Goal: Find specific page/section: Find specific page/section

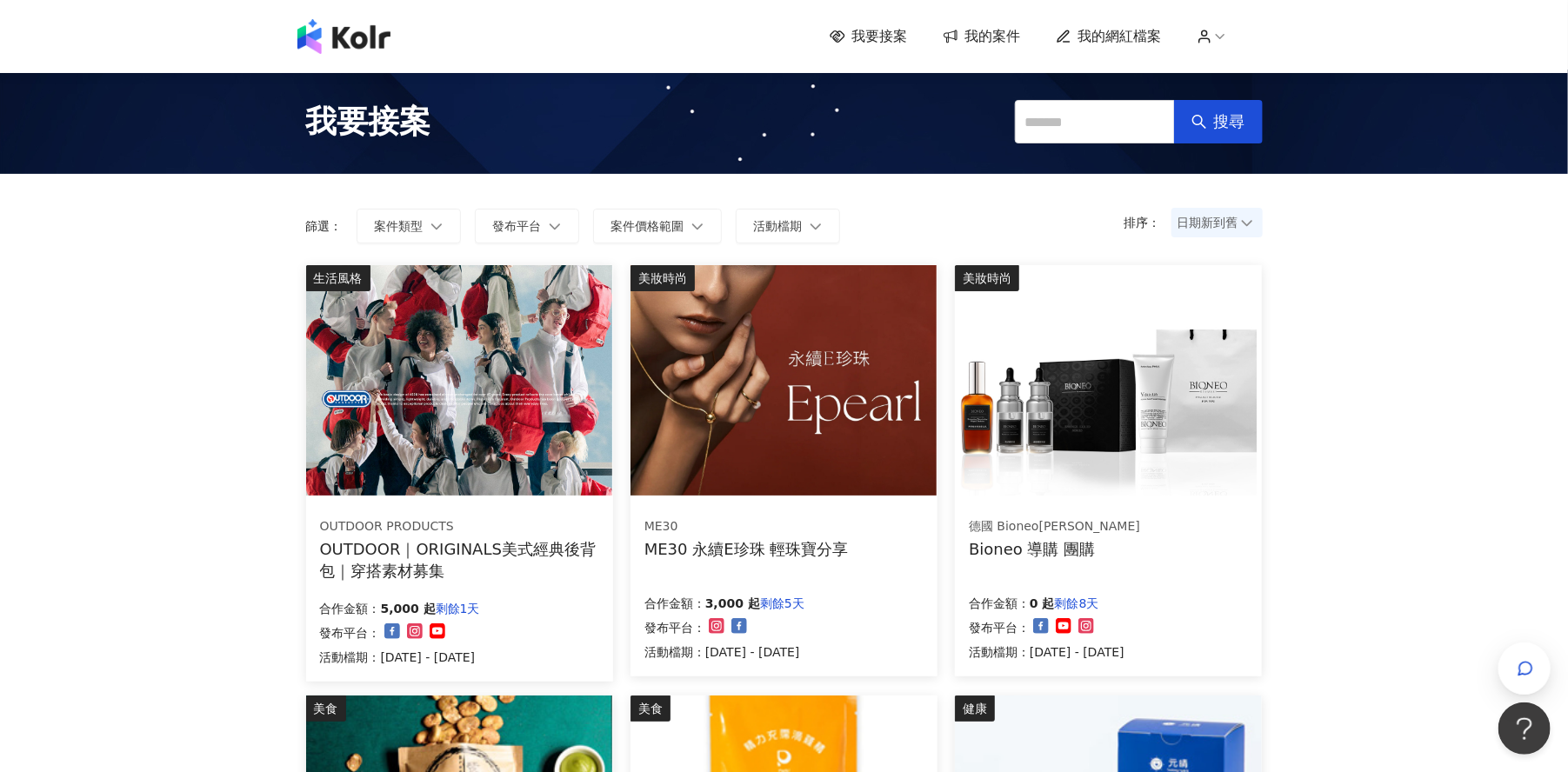
click at [789, 459] on img at bounding box center [783, 381] width 306 height 231
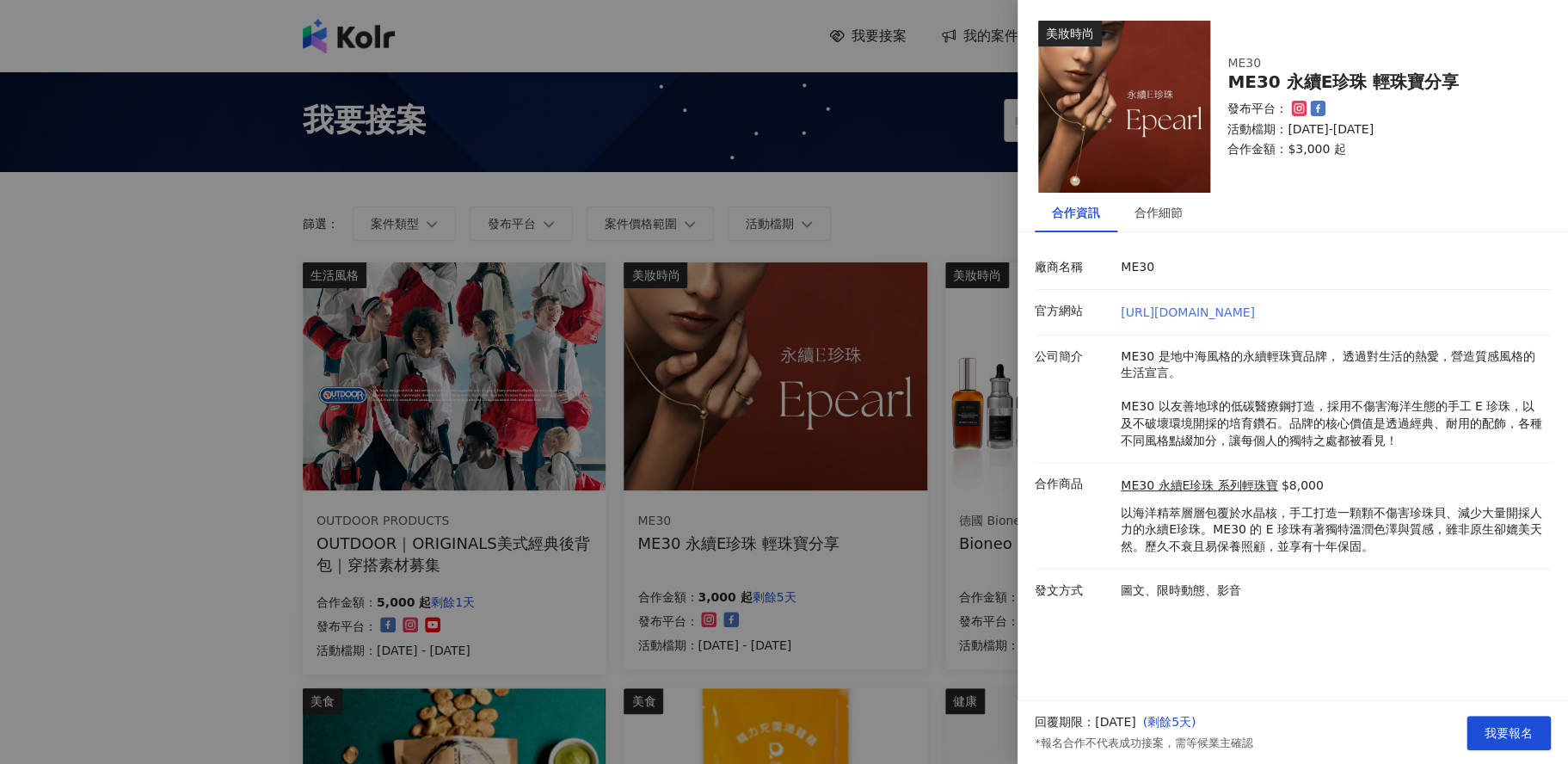
click at [1244, 310] on link "[URL][DOMAIN_NAME]" at bounding box center [1188, 313] width 134 height 14
click at [968, 191] on div at bounding box center [784, 382] width 1568 height 764
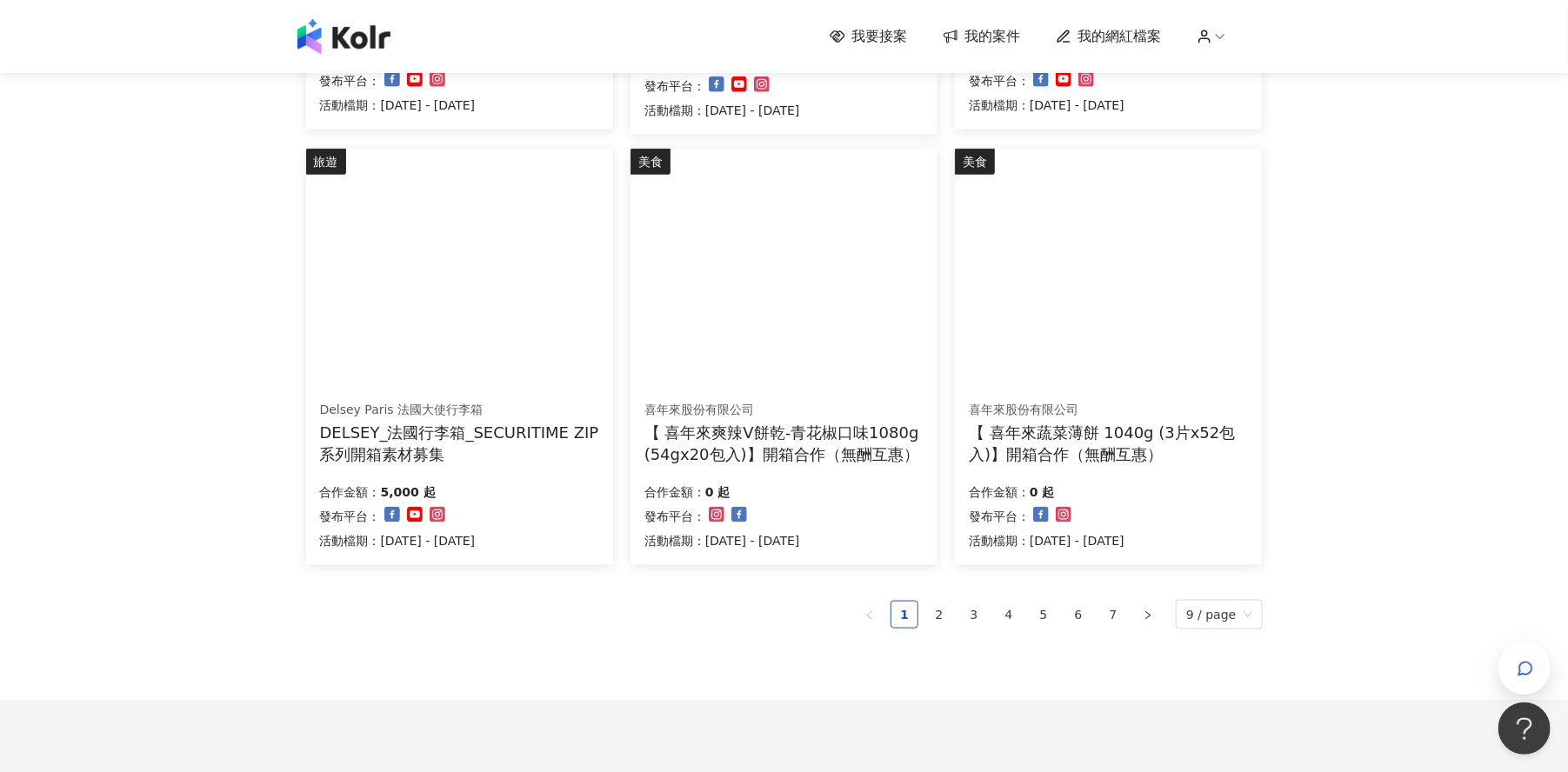
scroll to position [978, 0]
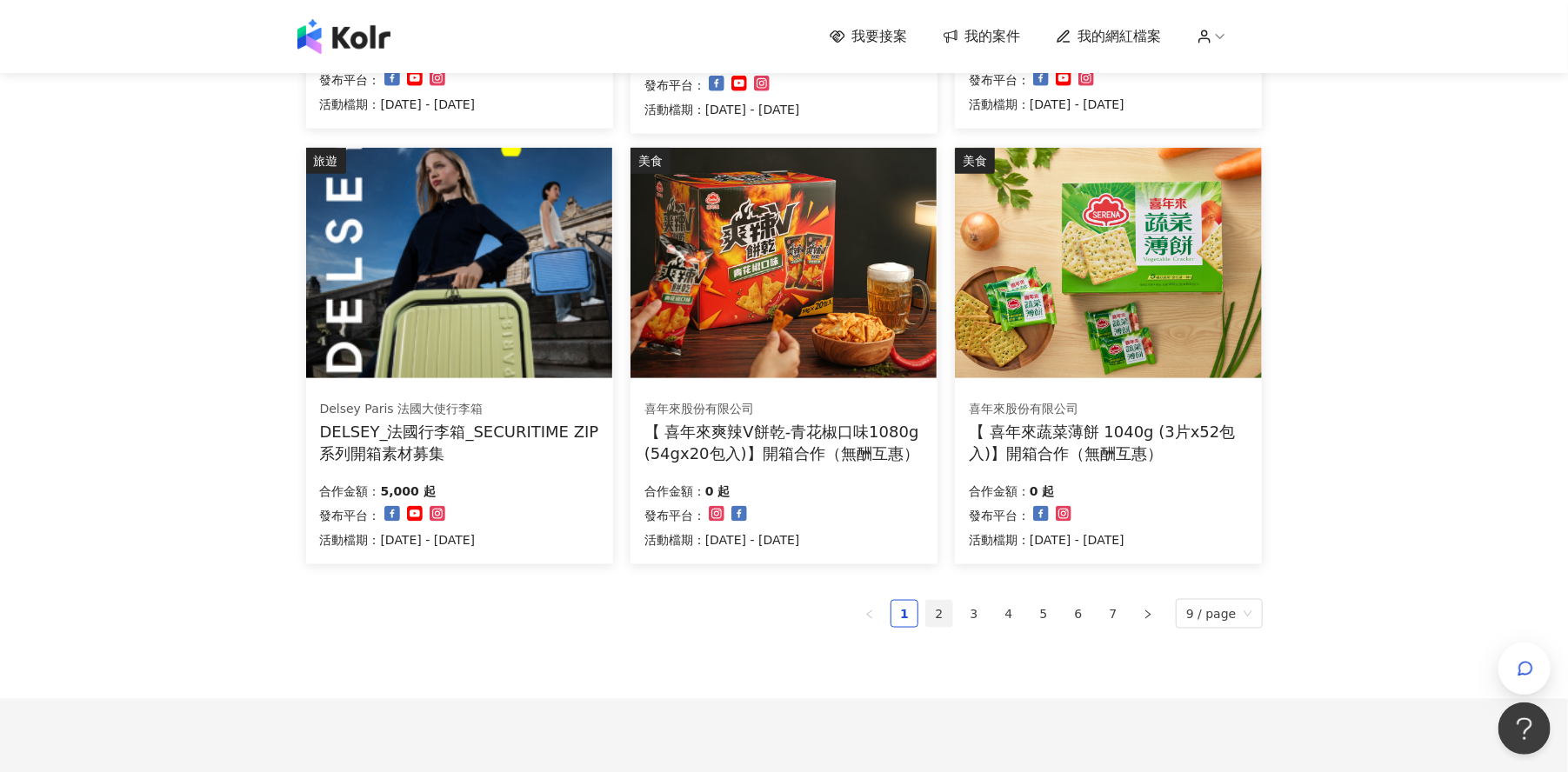
click at [944, 614] on link "2" at bounding box center [939, 613] width 26 height 26
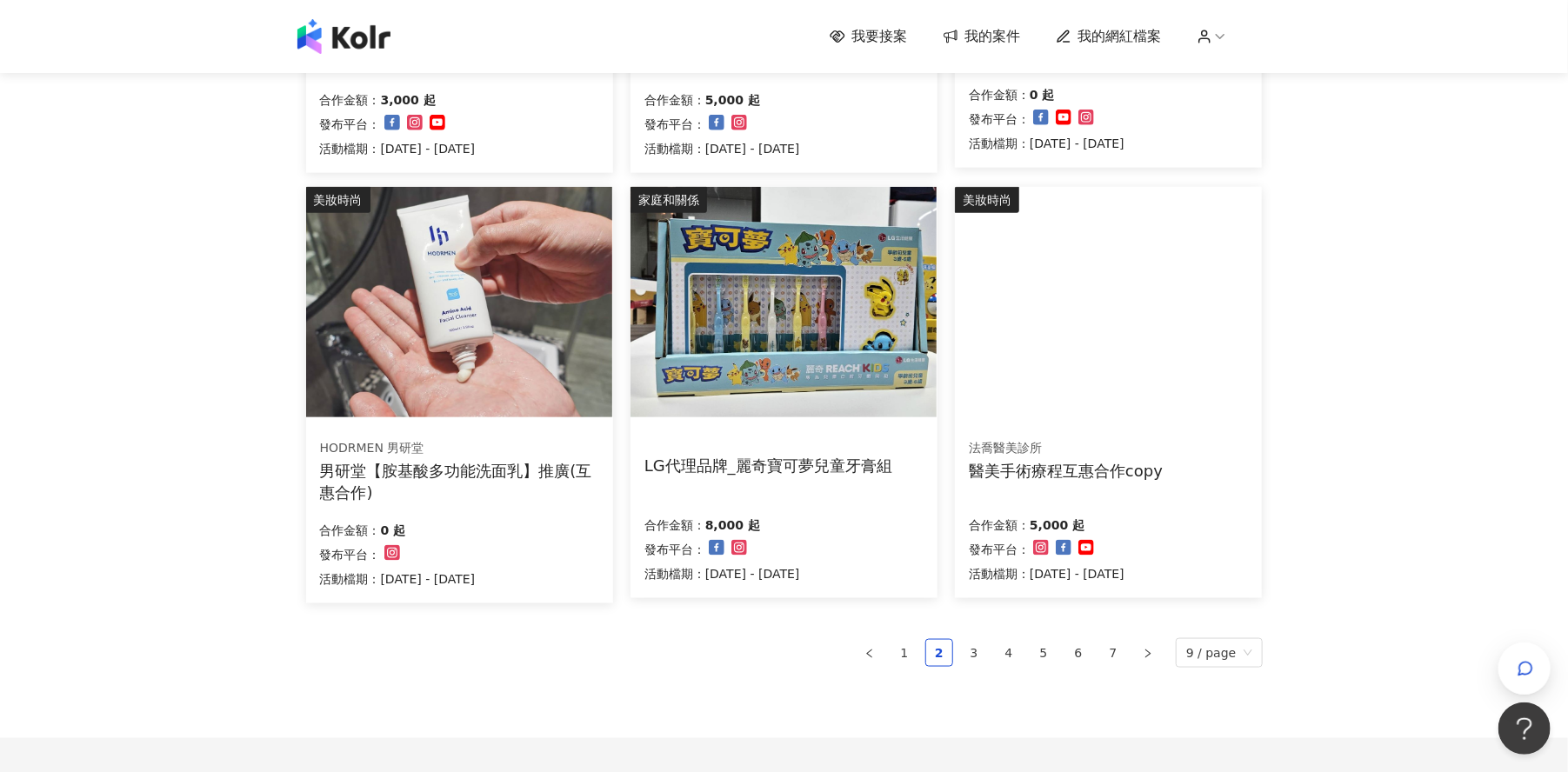
scroll to position [1098, 0]
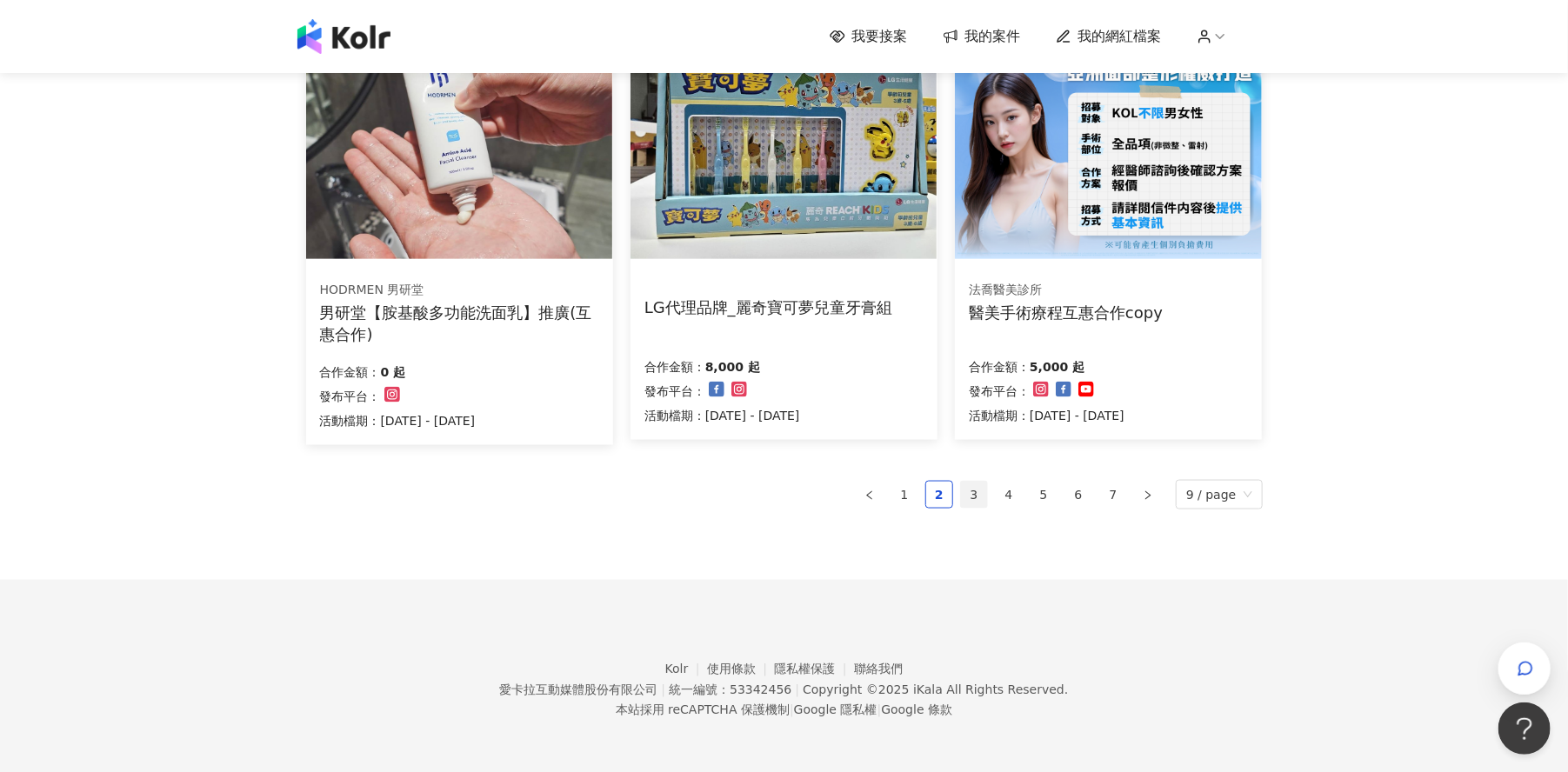
click at [976, 493] on link "3" at bounding box center [973, 494] width 26 height 26
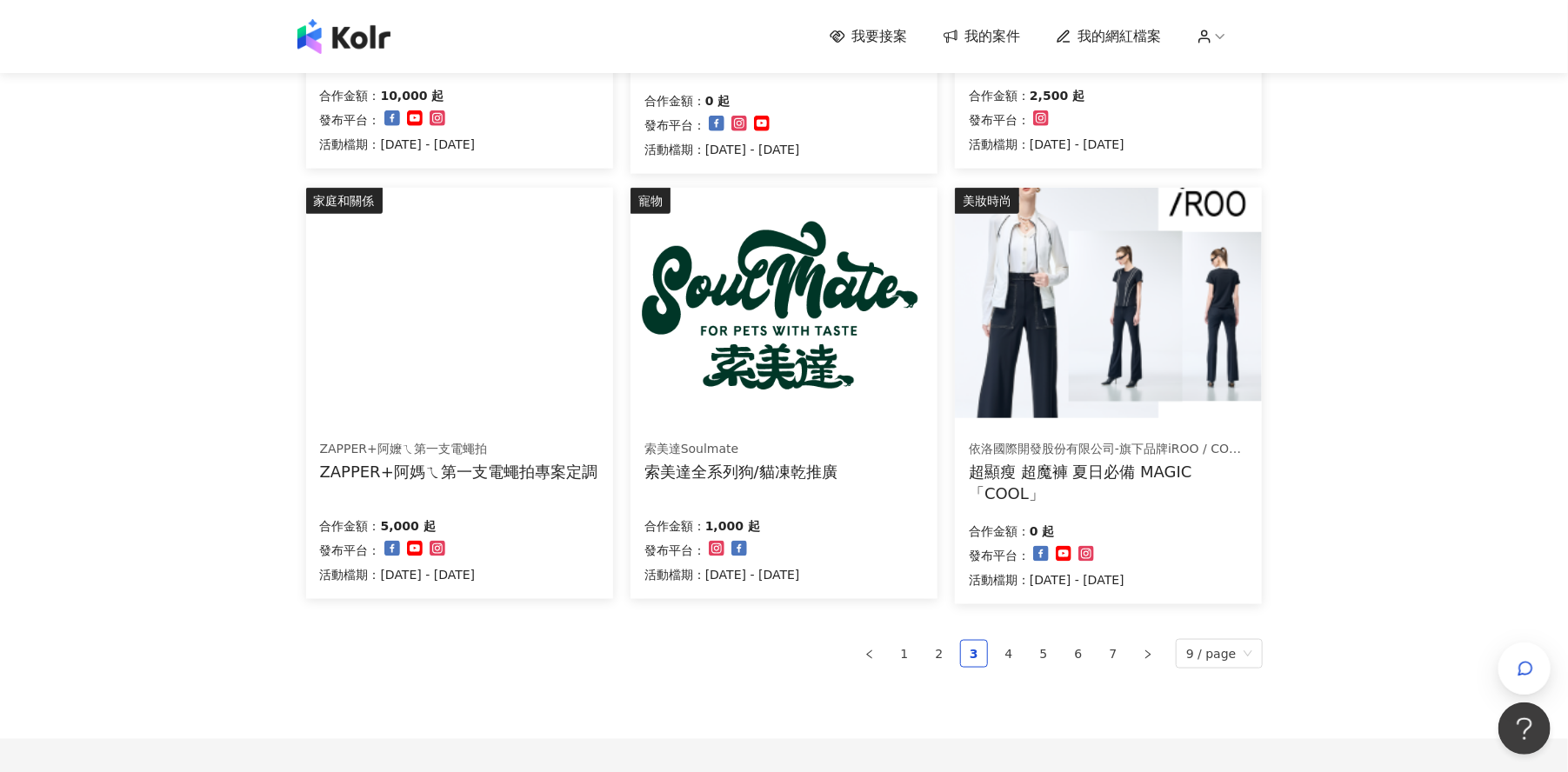
scroll to position [978, 0]
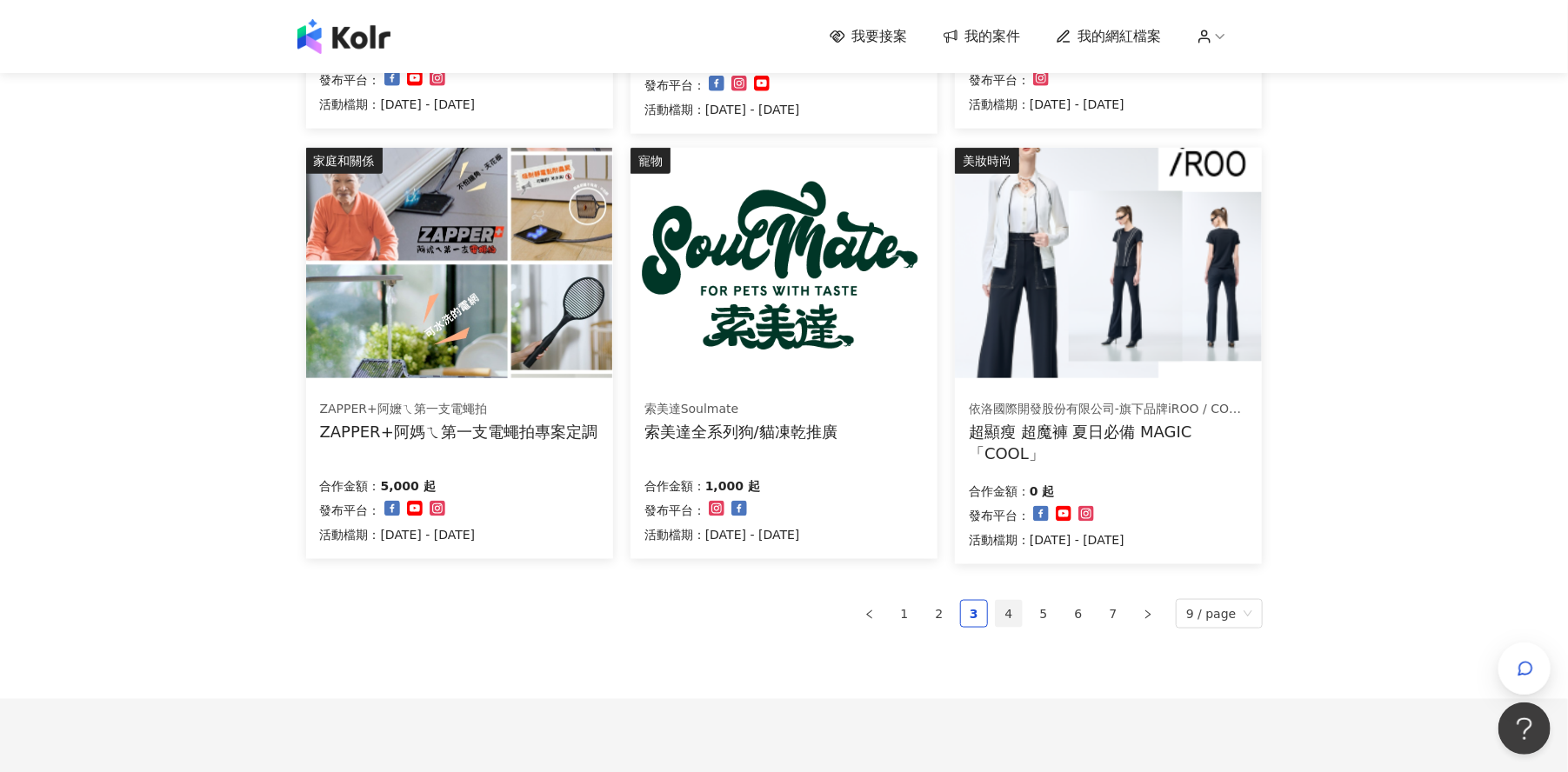
click at [1018, 617] on link "4" at bounding box center [1008, 613] width 26 height 26
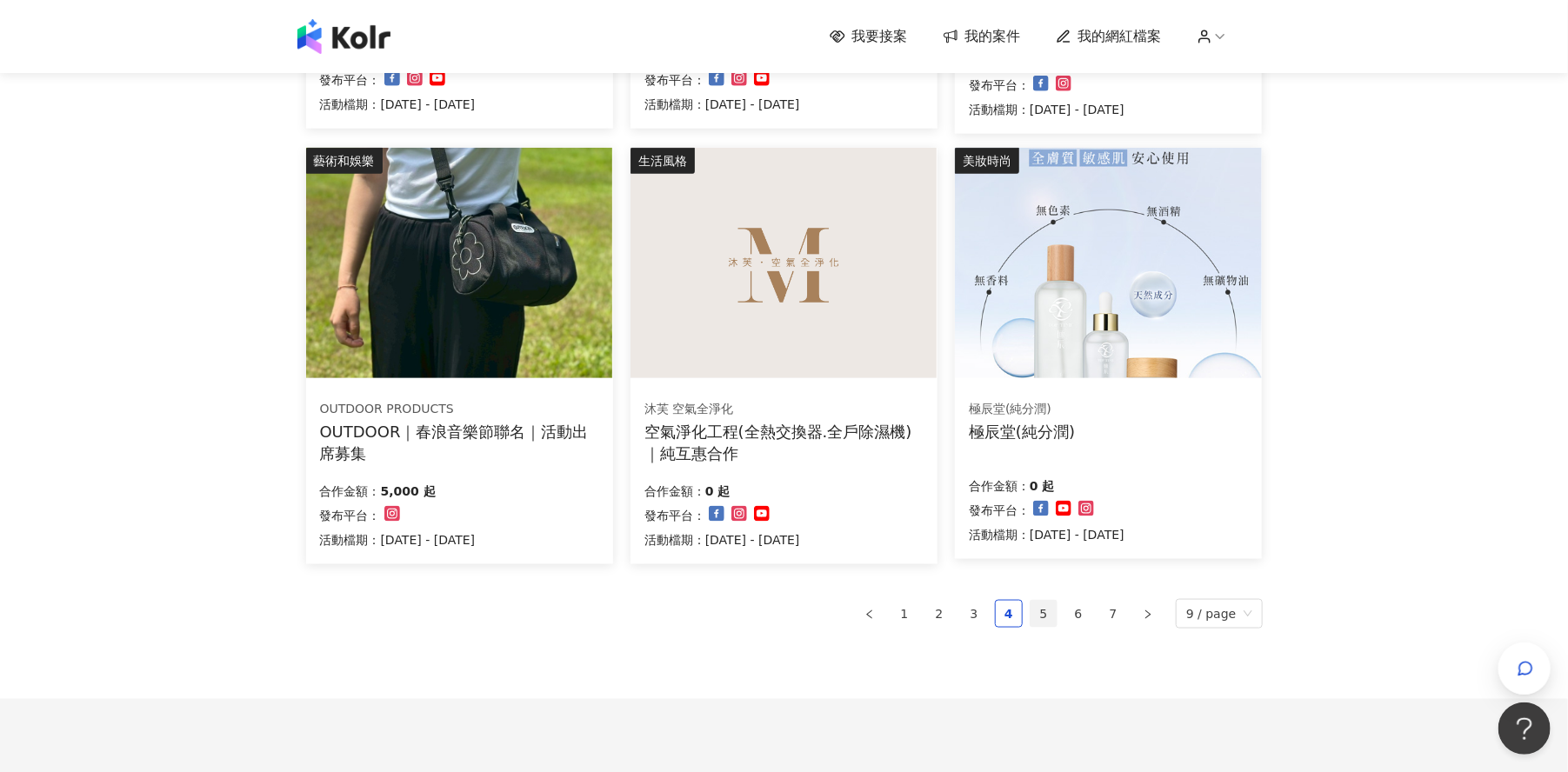
click at [1050, 615] on link "5" at bounding box center [1043, 613] width 26 height 26
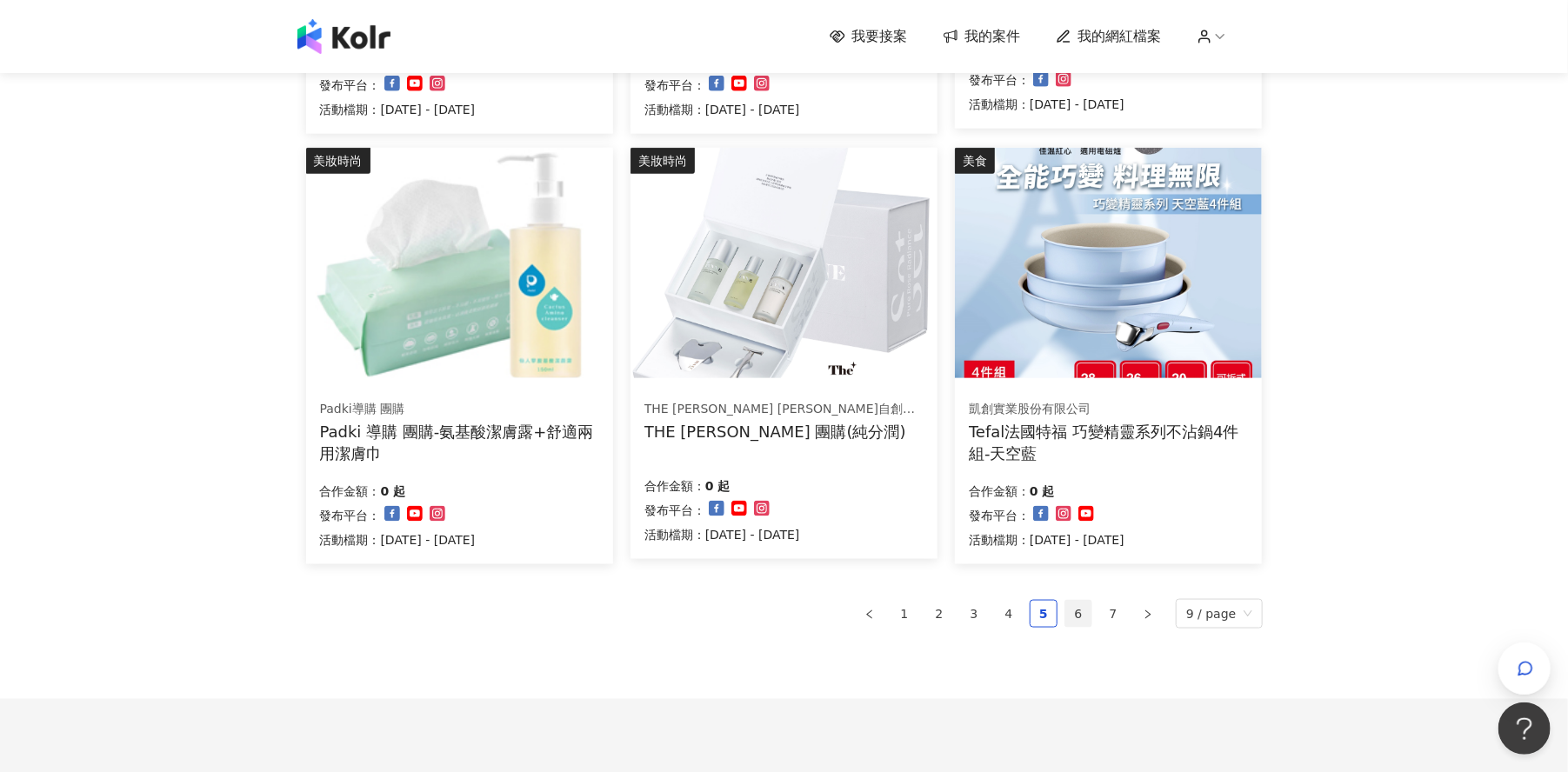
click at [1083, 612] on link "6" at bounding box center [1077, 613] width 26 height 26
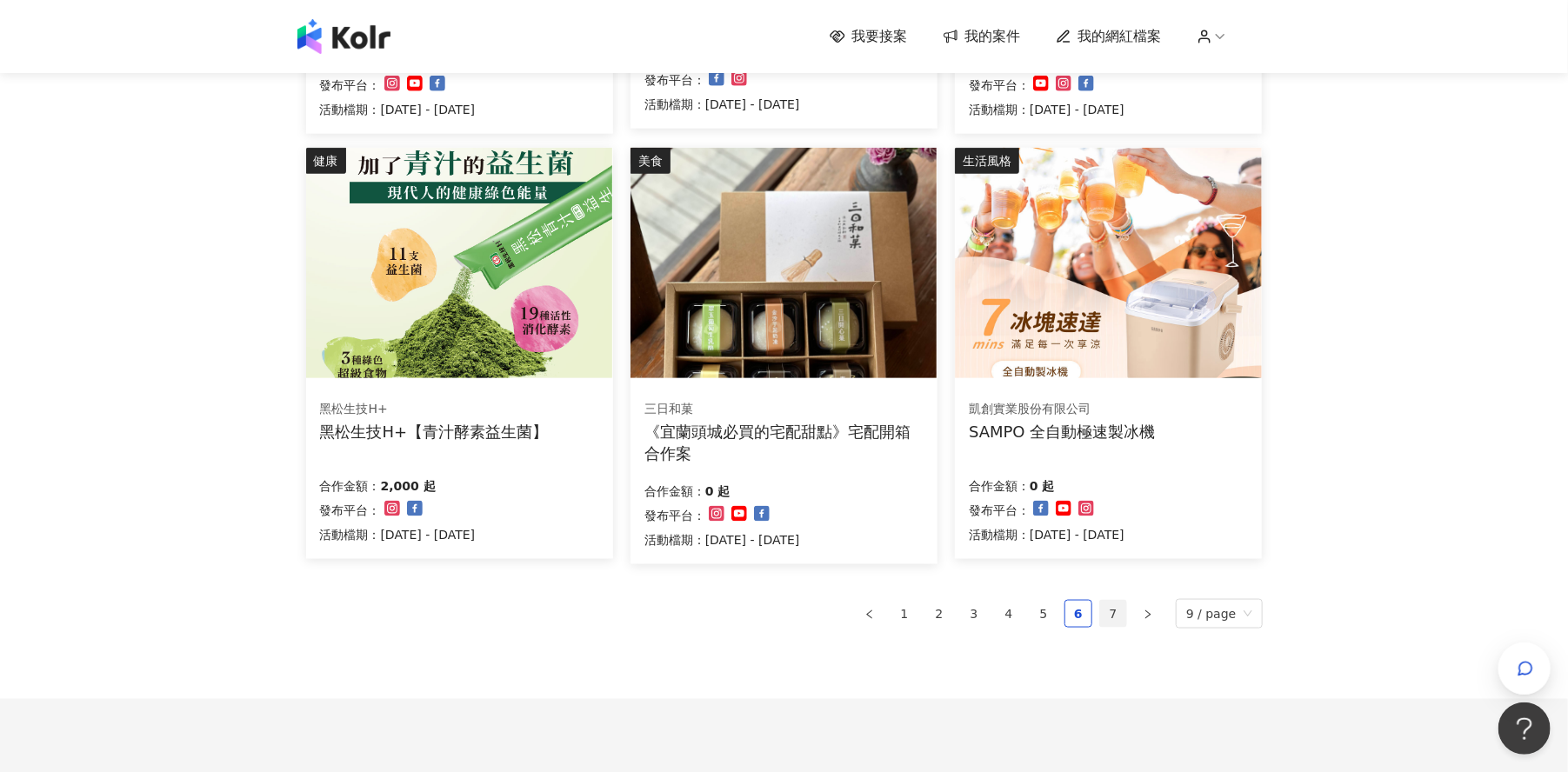
click at [1118, 614] on link "7" at bounding box center [1113, 613] width 26 height 26
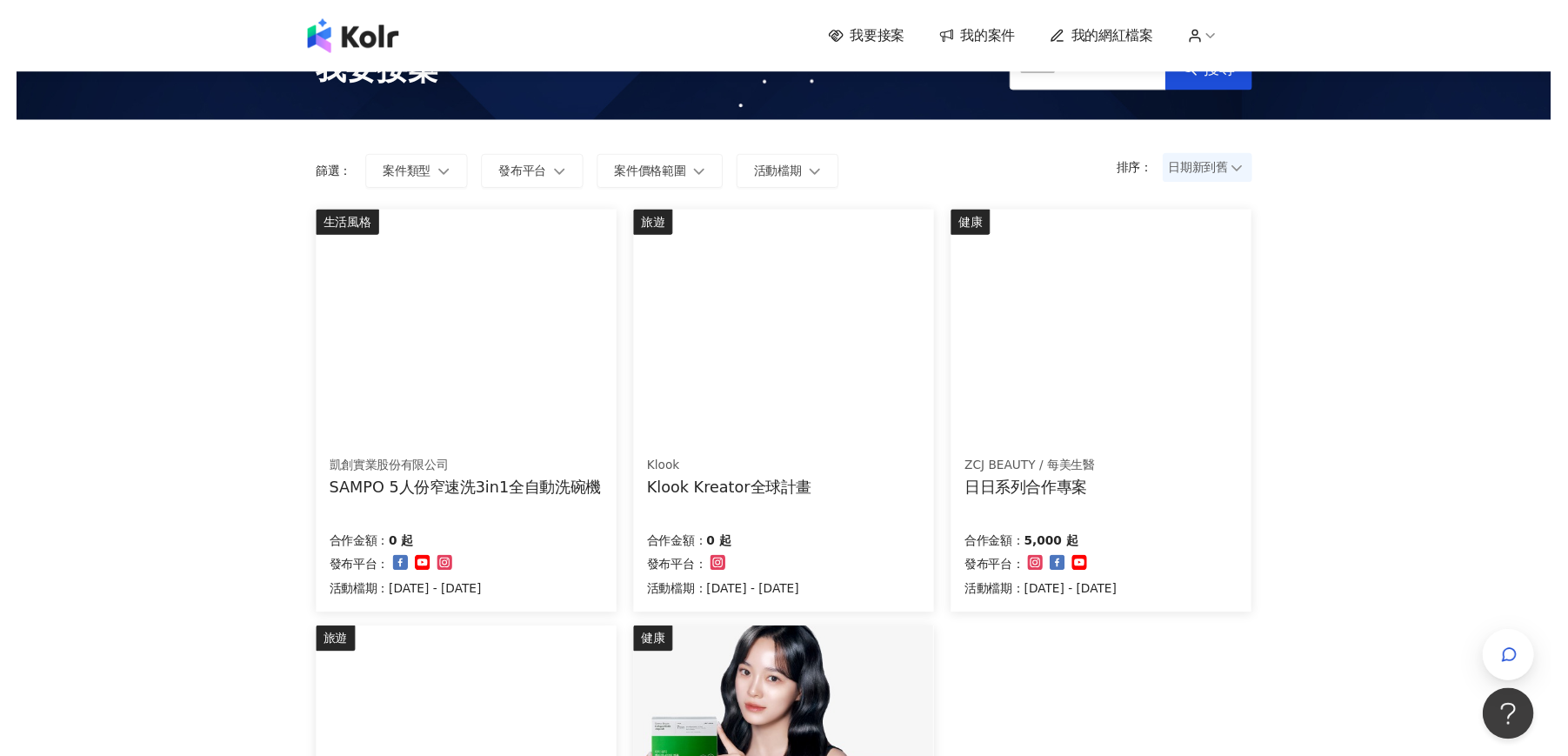
scroll to position [0, 0]
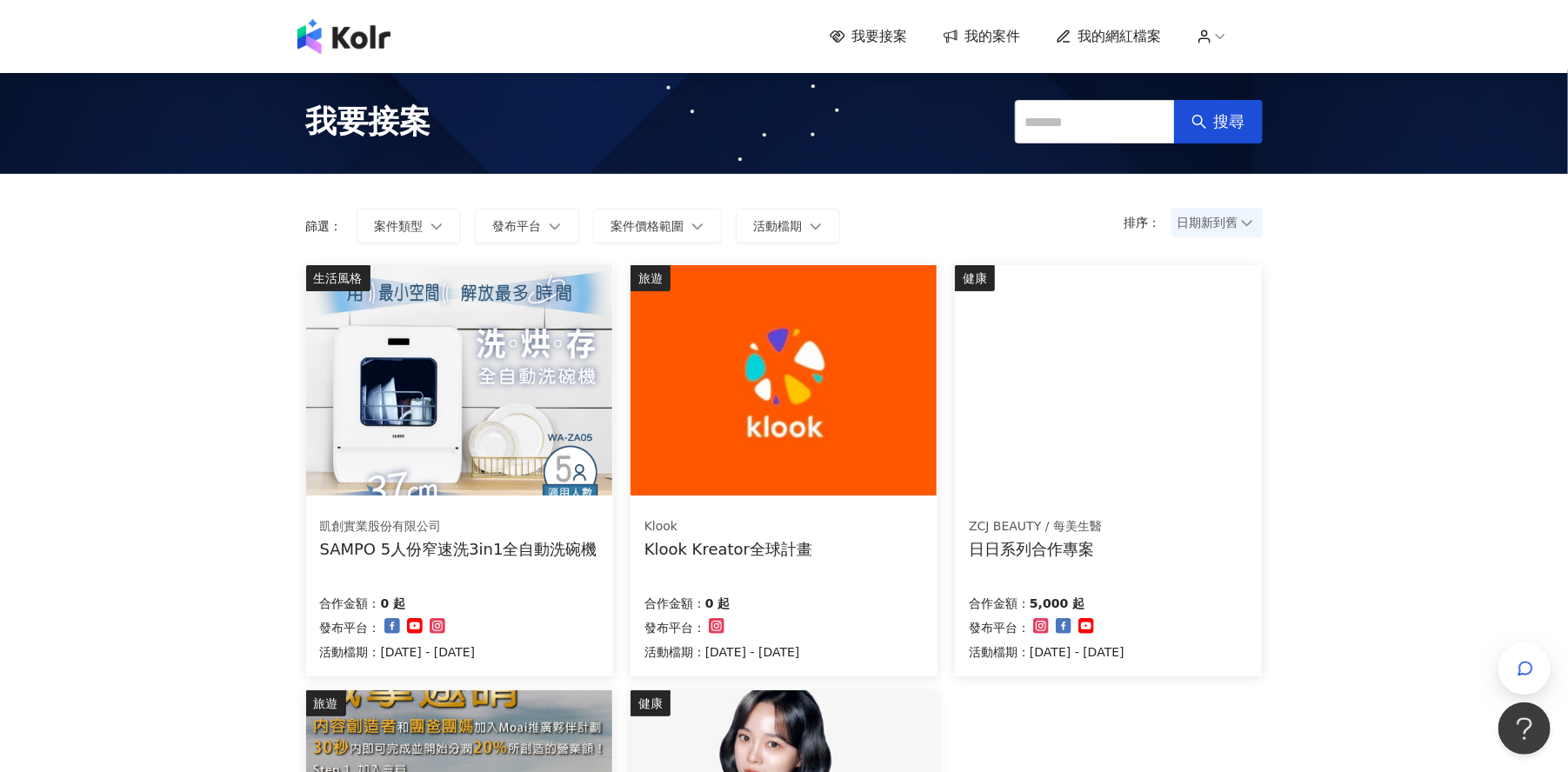
click at [1146, 35] on span "我的網紅檔案" at bounding box center [1120, 36] width 83 height 20
